Goal: Task Accomplishment & Management: Use online tool/utility

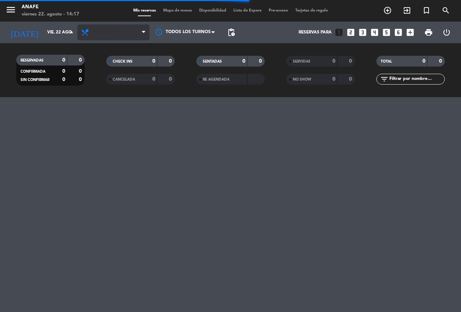
click at [125, 31] on span "Almuerzo" at bounding box center [113, 32] width 72 height 16
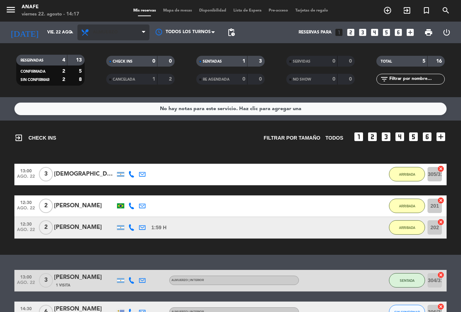
click at [132, 35] on span "Almuerzo" at bounding box center [113, 32] width 72 height 16
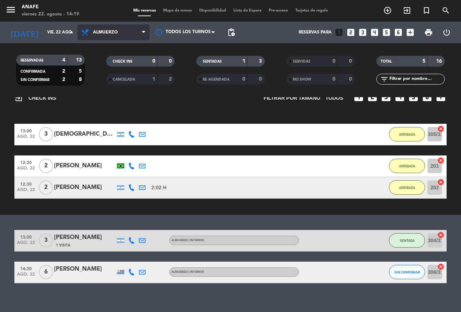
scroll to position [47, 0]
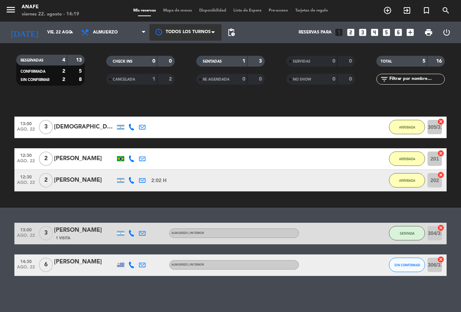
click at [150, 25] on div at bounding box center [185, 32] width 72 height 16
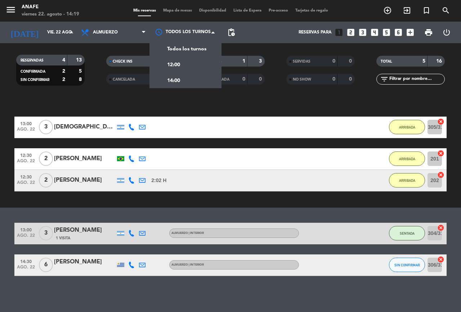
click at [145, 295] on div "No hay notas para este servicio. Haz clic para agregar una exit_to_app CHECK IN…" at bounding box center [230, 204] width 461 height 215
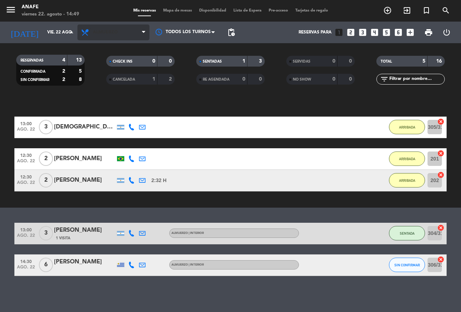
click at [84, 33] on icon at bounding box center [86, 32] width 10 height 9
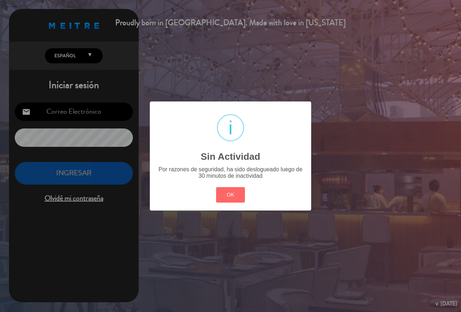
type input "[EMAIL_ADDRESS][DOMAIN_NAME]"
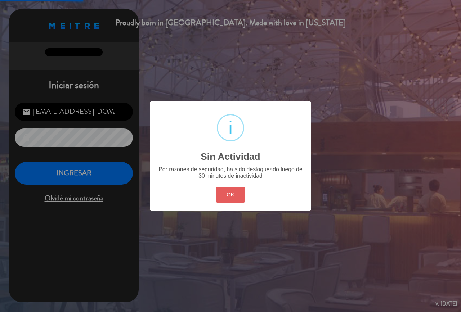
click at [227, 193] on button "OK" at bounding box center [230, 194] width 29 height 15
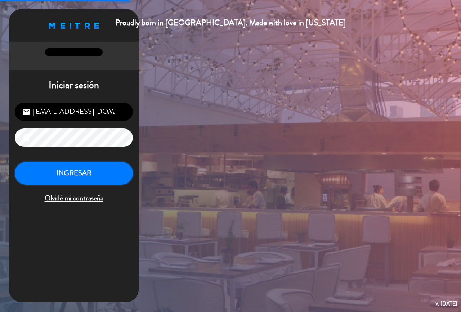
click at [87, 167] on button "INGRESAR" at bounding box center [74, 173] width 118 height 23
